Goal: Task Accomplishment & Management: Use online tool/utility

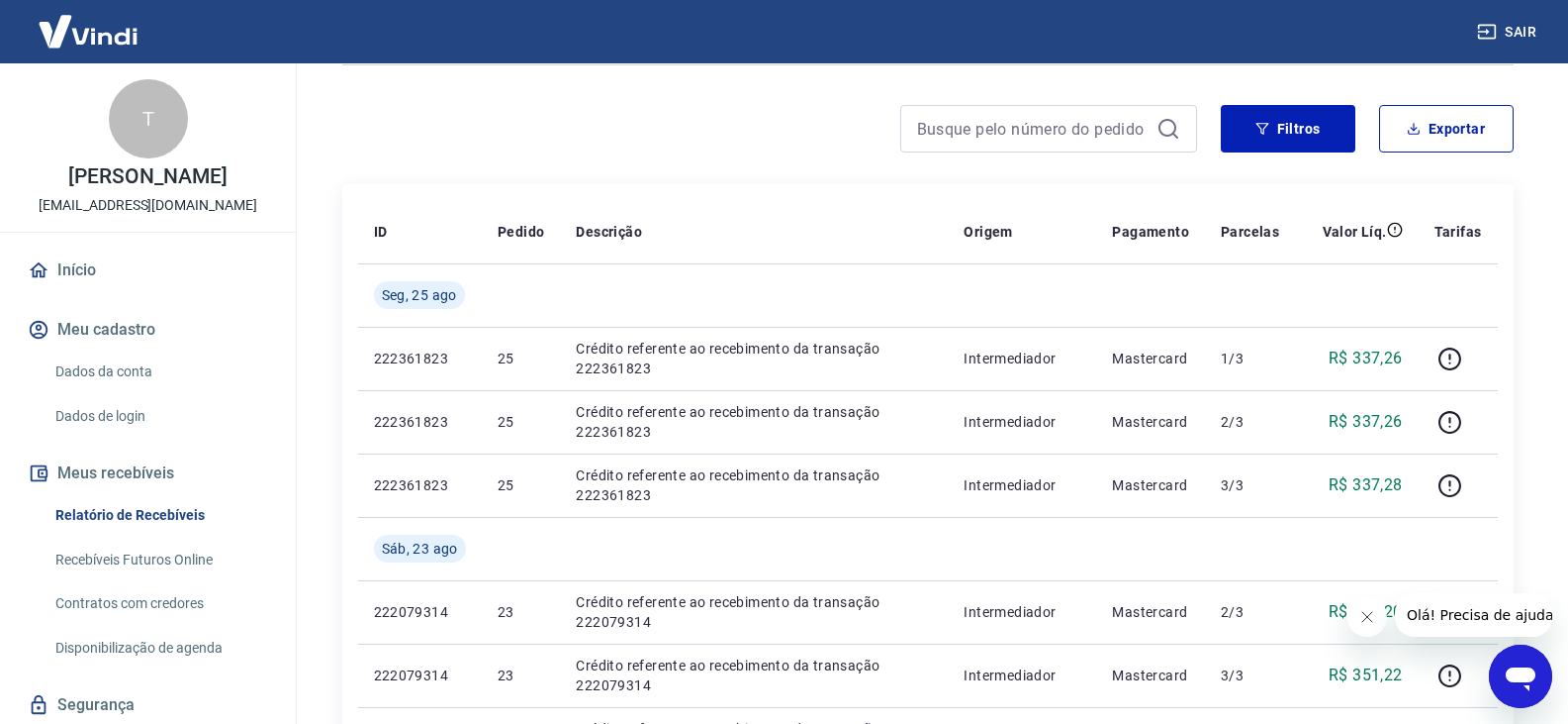
scroll to position [198, 0]
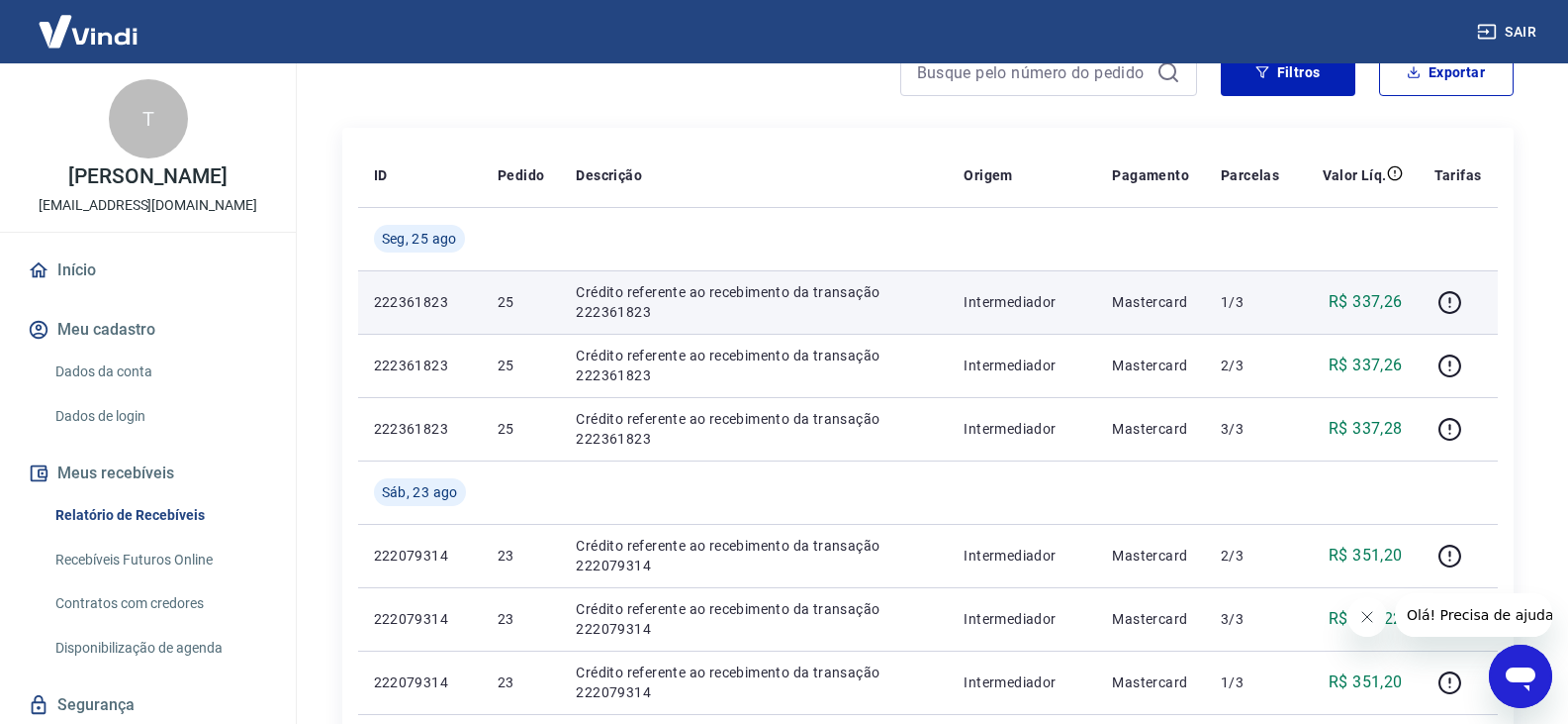
click at [412, 303] on p "222361823" at bounding box center [420, 302] width 92 height 20
copy p "222361823"
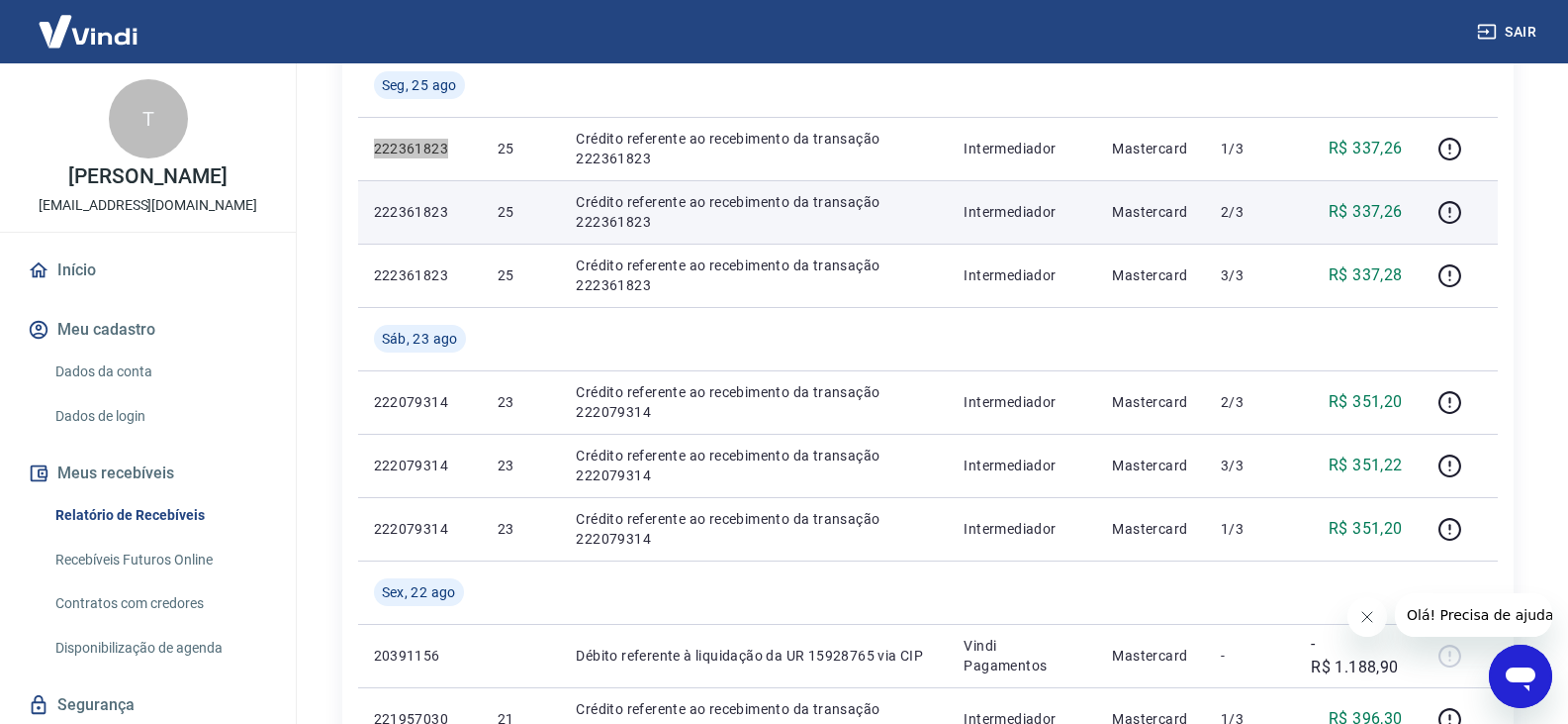
scroll to position [396, 0]
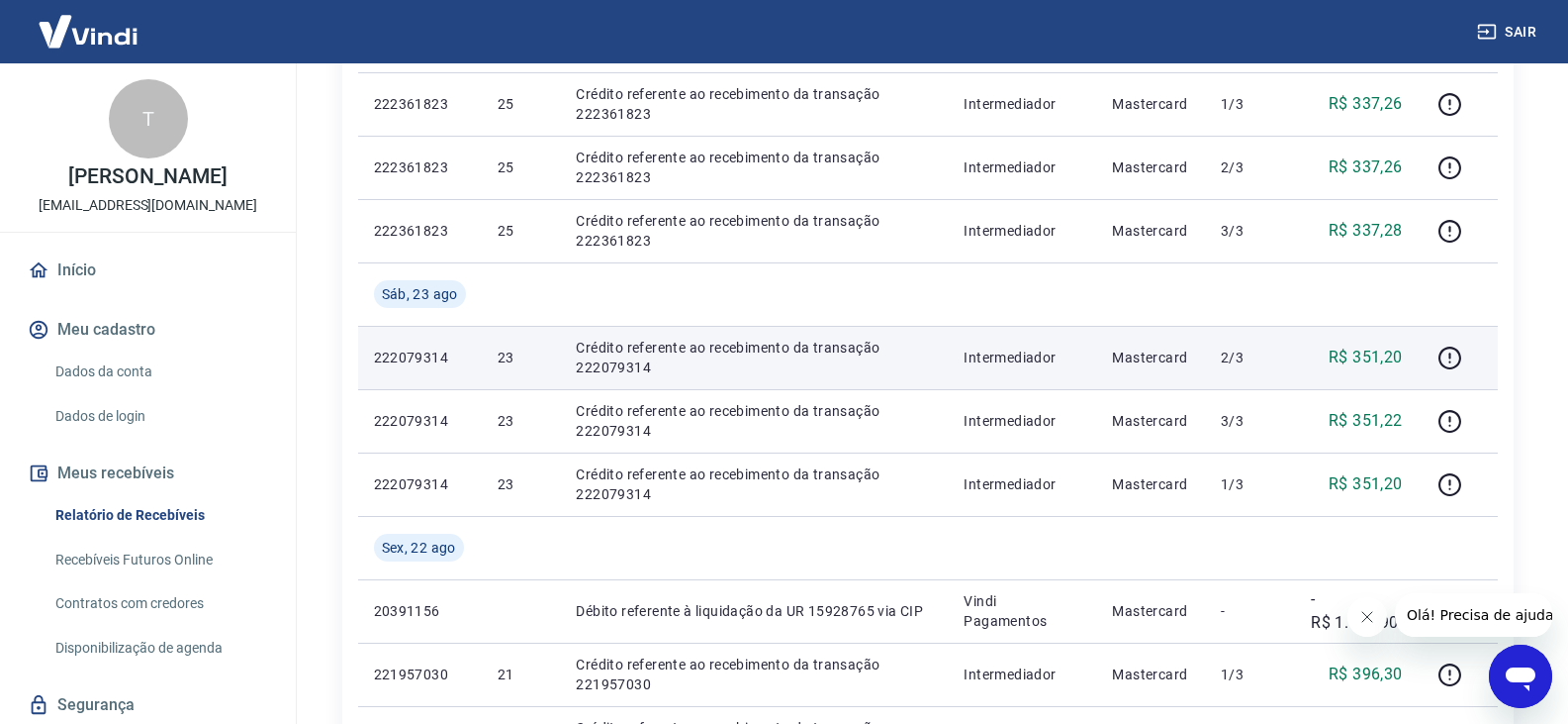
click at [403, 360] on p "222079314" at bounding box center [420, 358] width 92 height 20
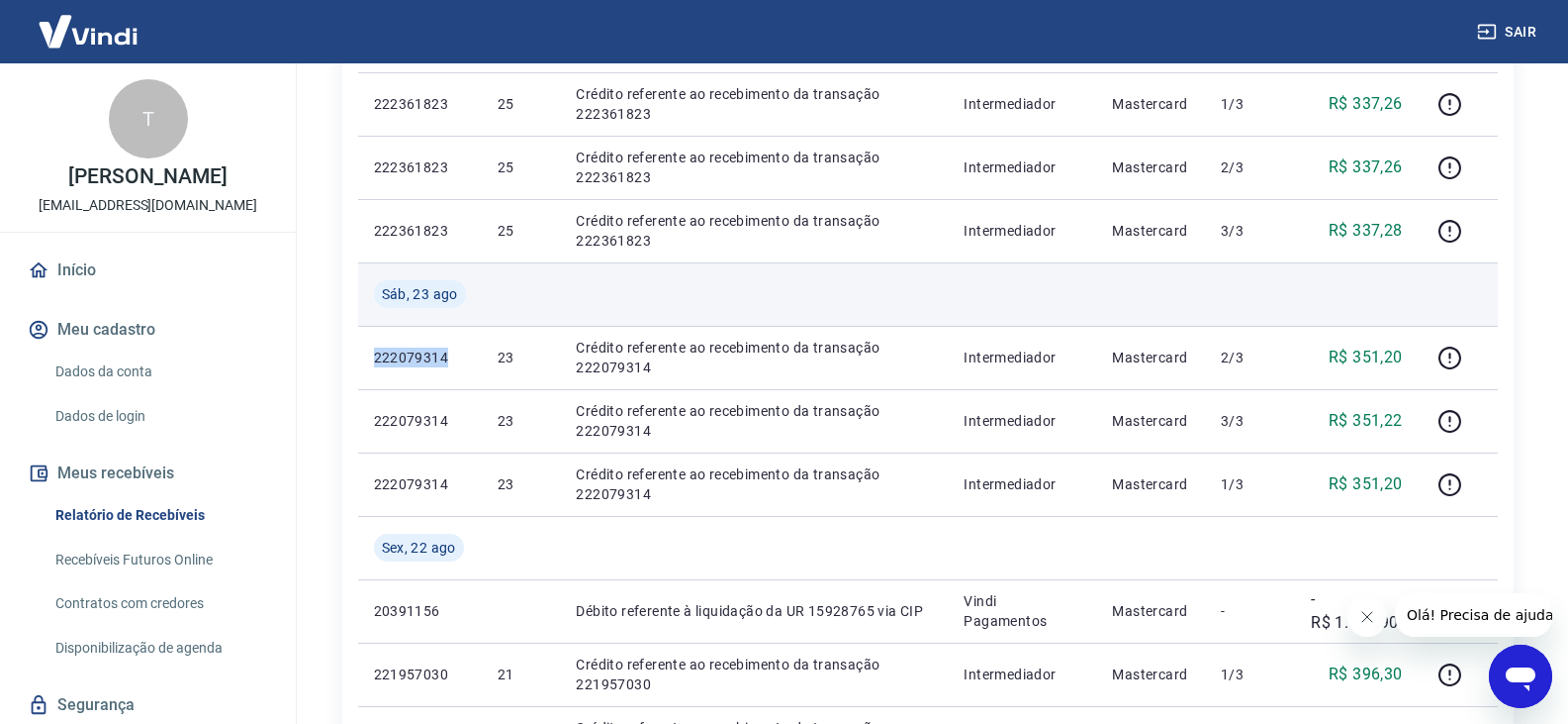
copy p "222079314"
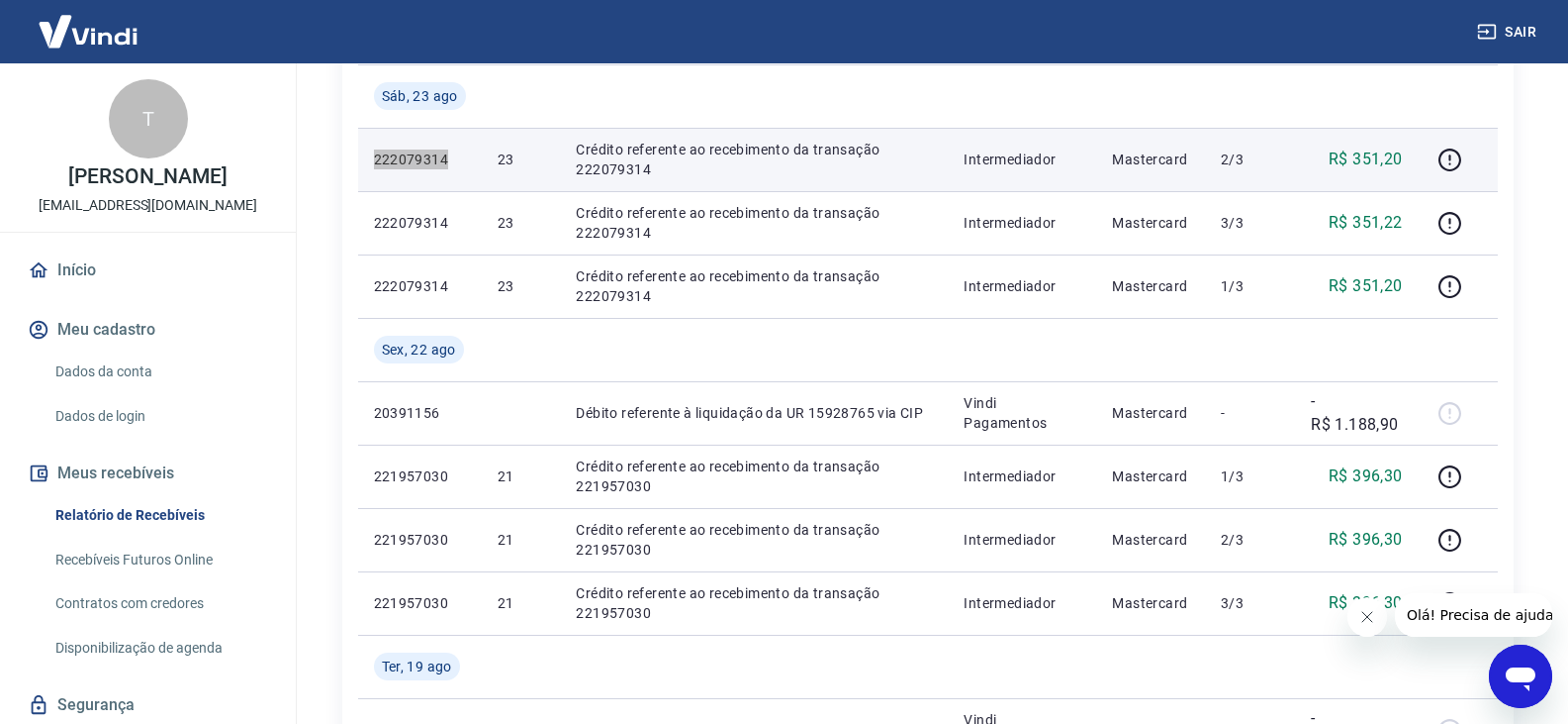
scroll to position [693, 0]
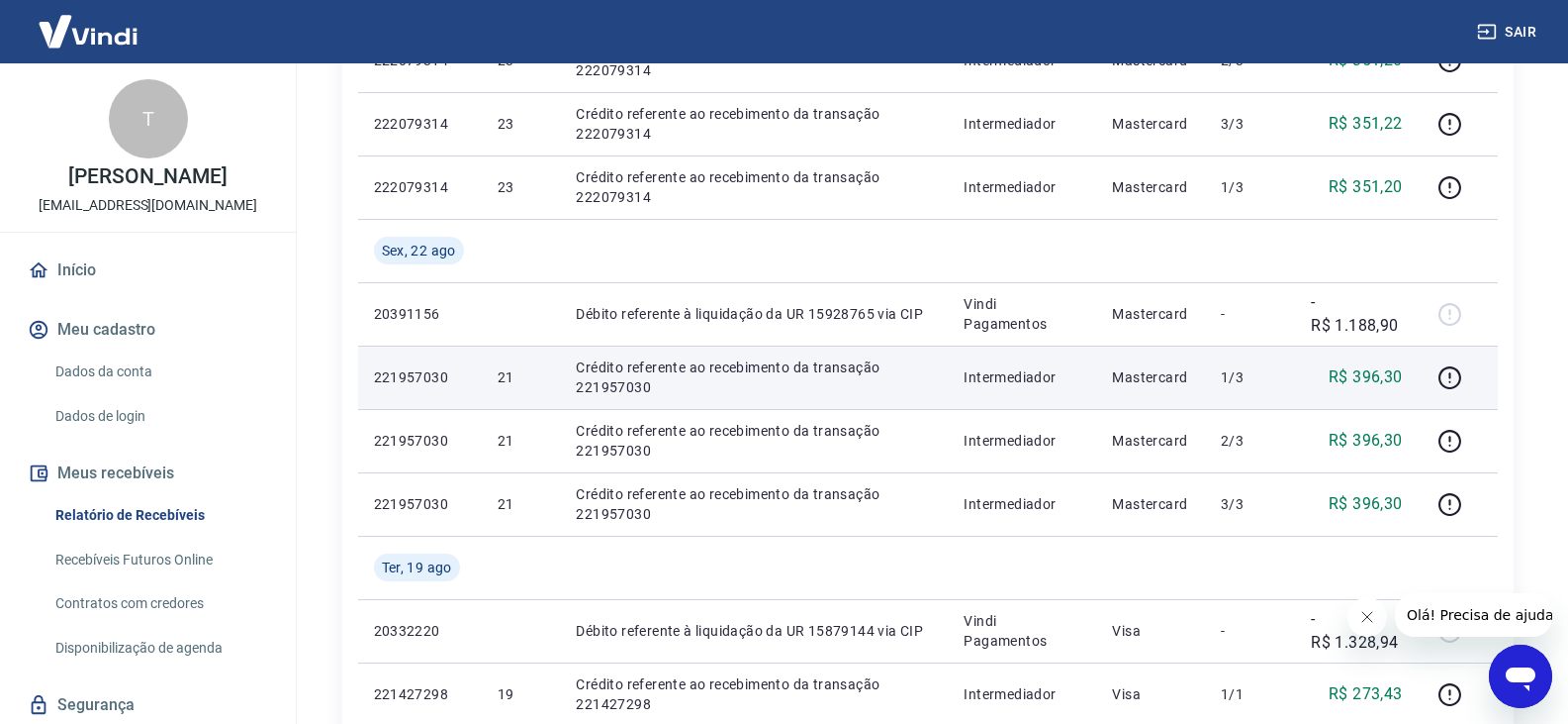
click at [420, 381] on p "221957030" at bounding box center [420, 377] width 92 height 20
click at [420, 382] on p "221957030" at bounding box center [420, 377] width 92 height 20
copy p "221957030"
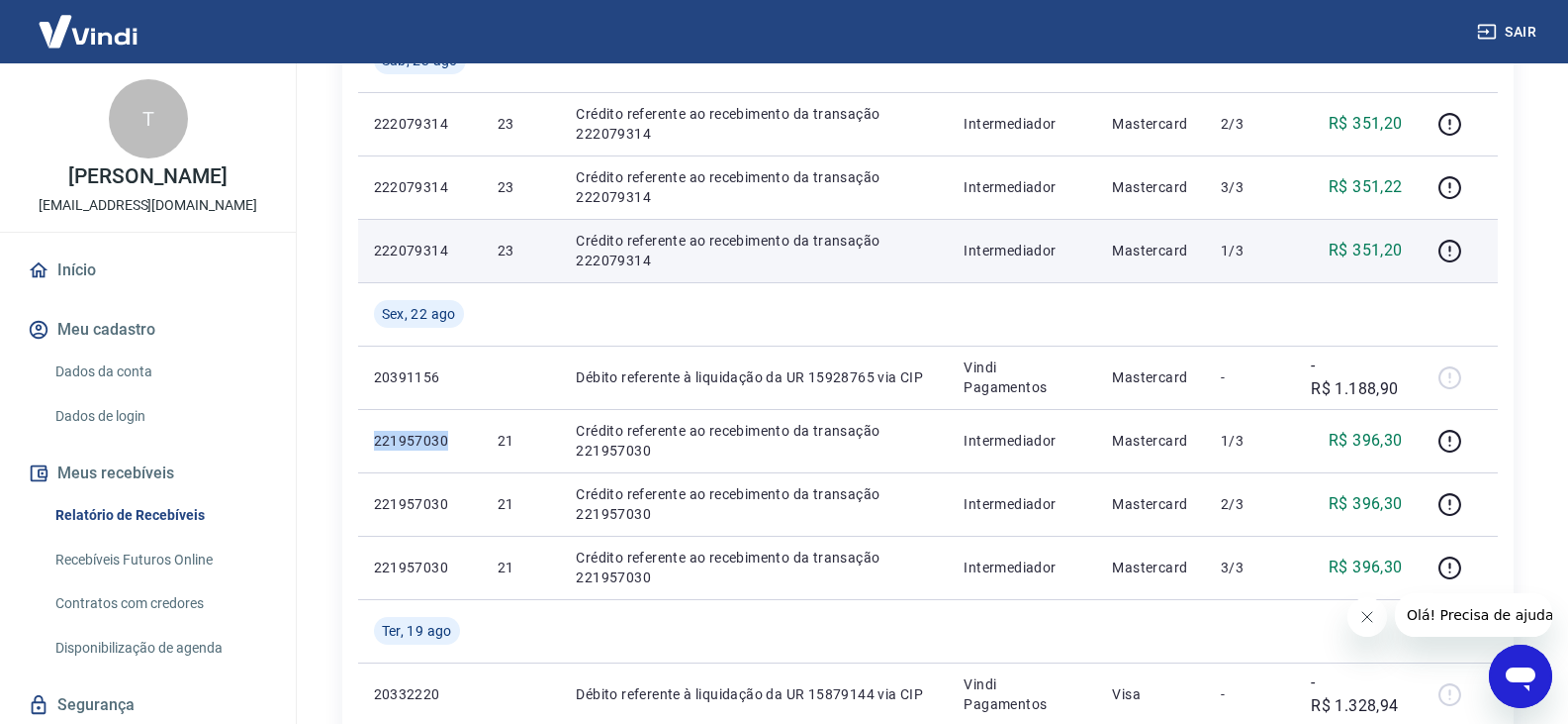
scroll to position [594, 0]
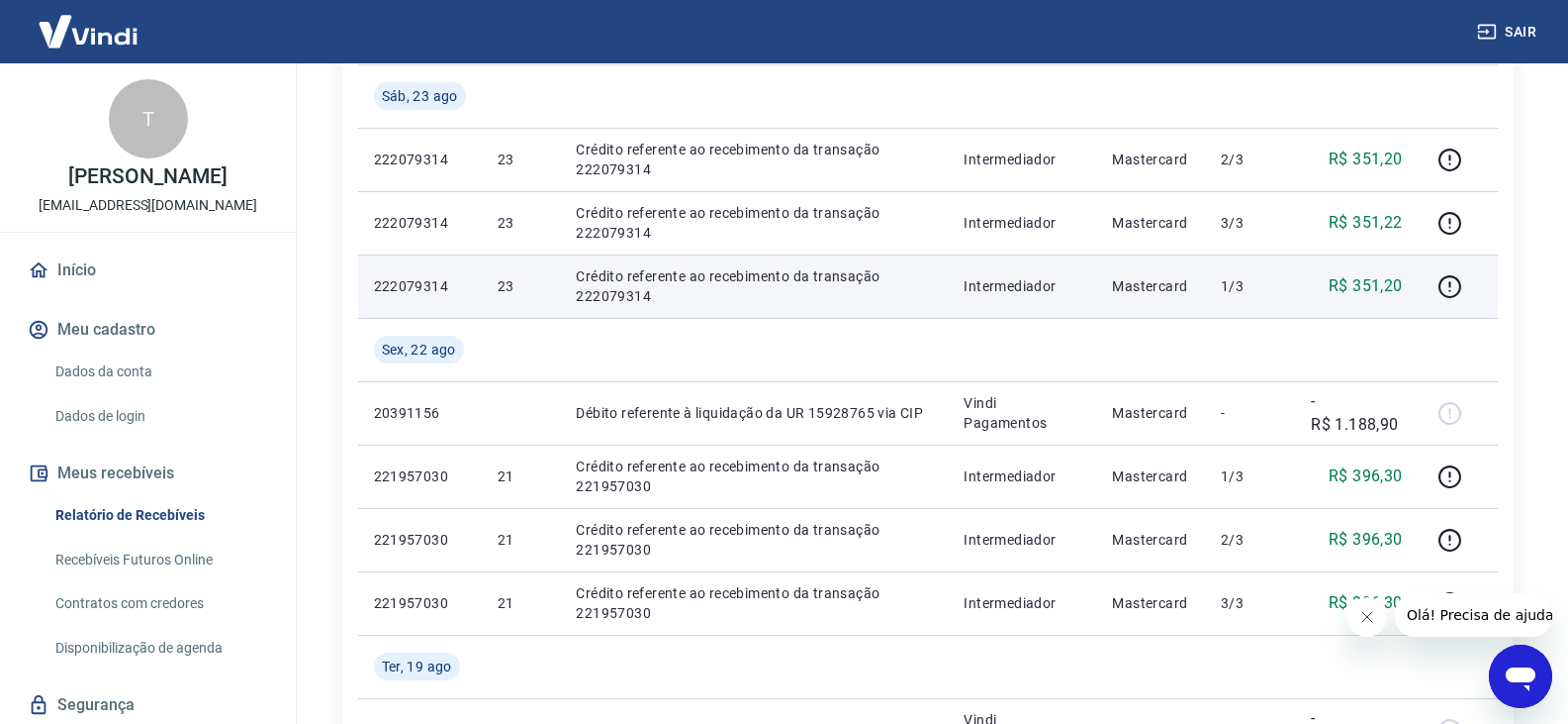
click at [422, 285] on p "222079314" at bounding box center [420, 287] width 92 height 20
copy p "222079314"
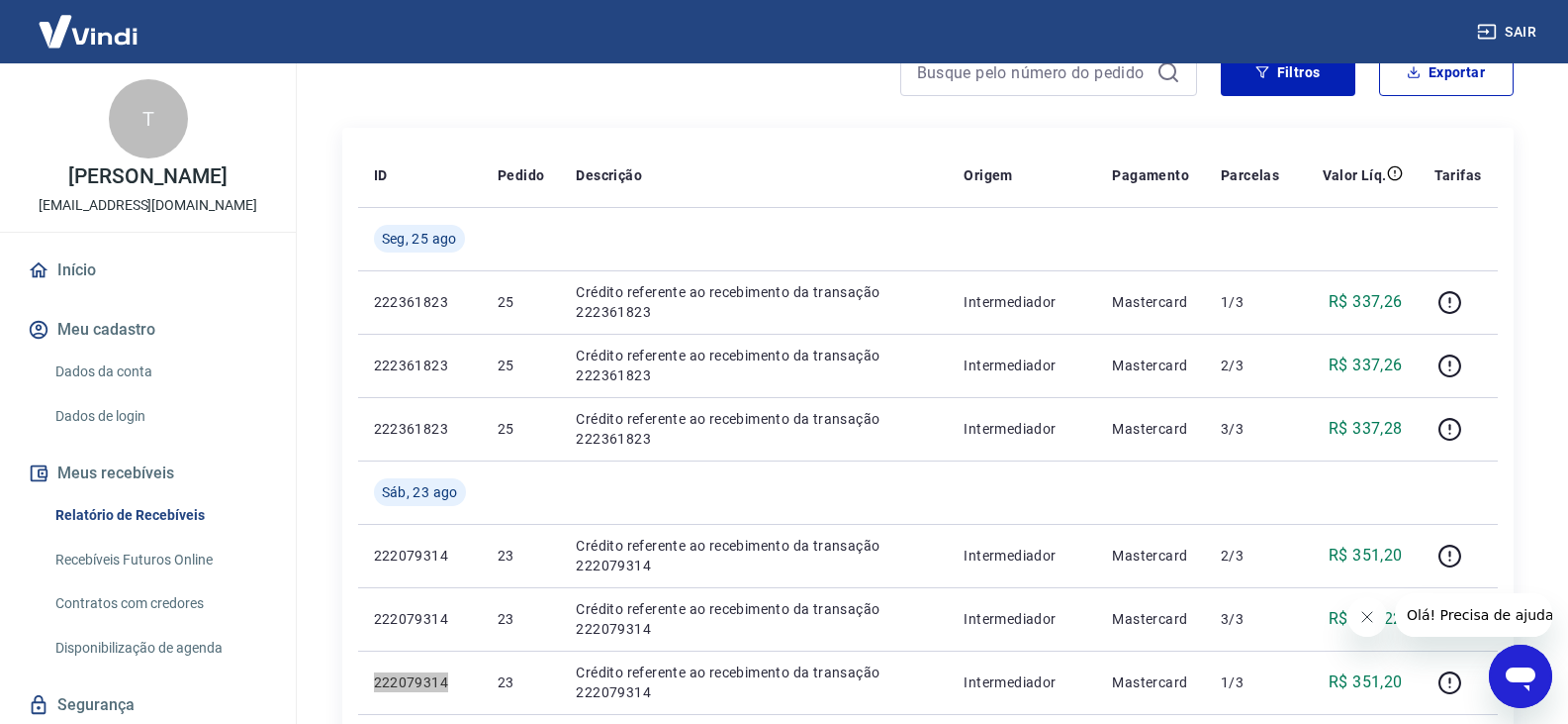
scroll to position [297, 0]
